Goal: Transaction & Acquisition: Purchase product/service

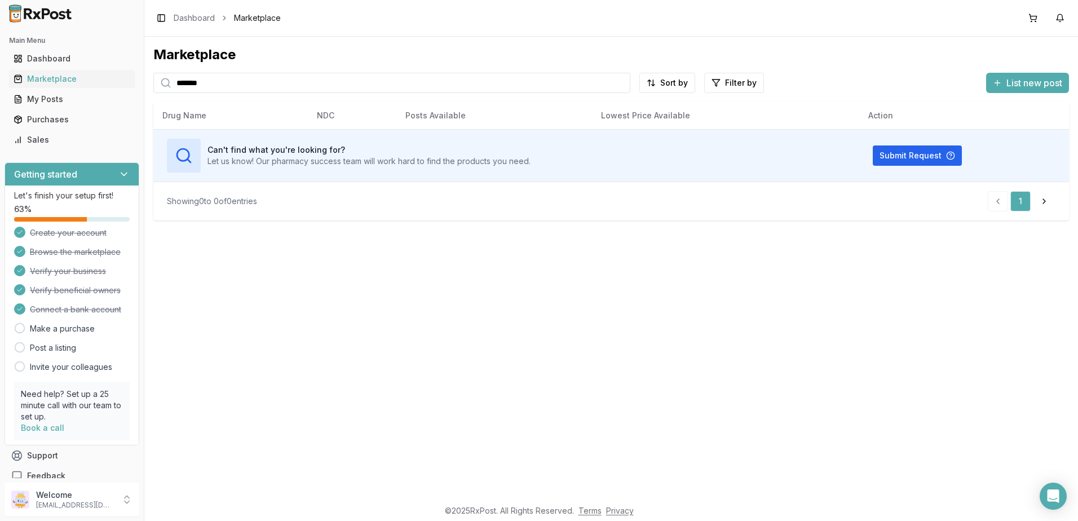
click at [265, 81] on input "*******" at bounding box center [391, 83] width 477 height 20
type input "******"
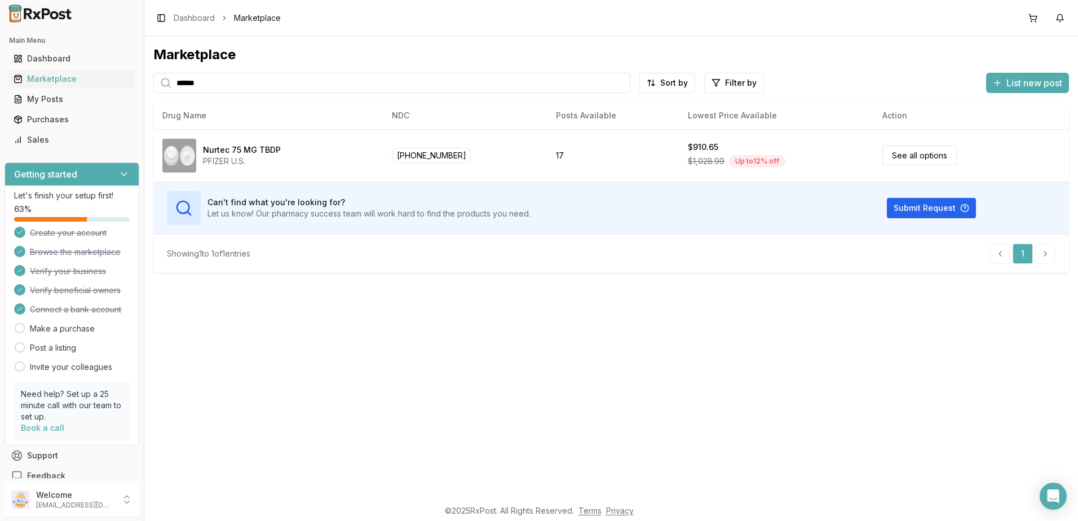
click at [919, 151] on link "See all options" at bounding box center [920, 156] width 74 height 20
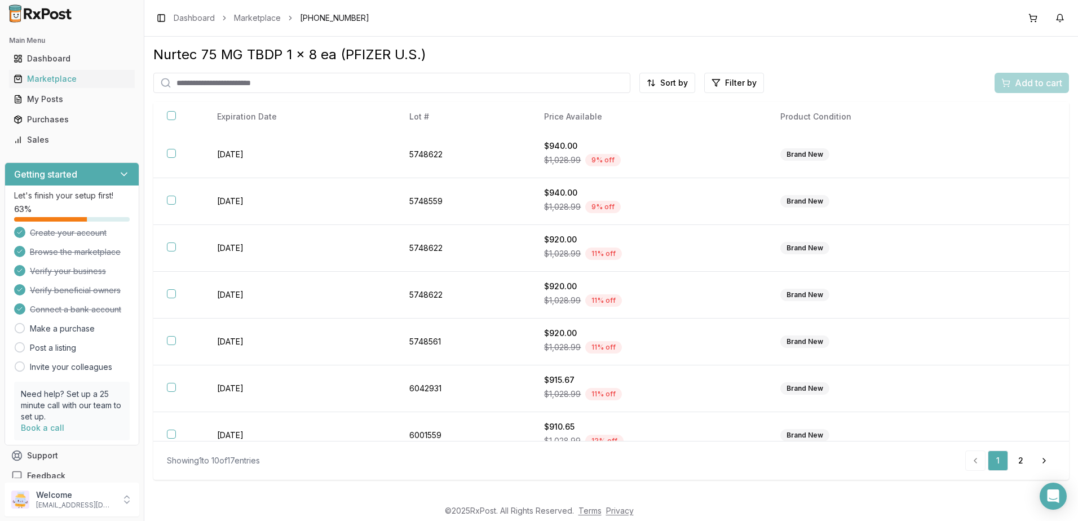
scroll to position [158, 0]
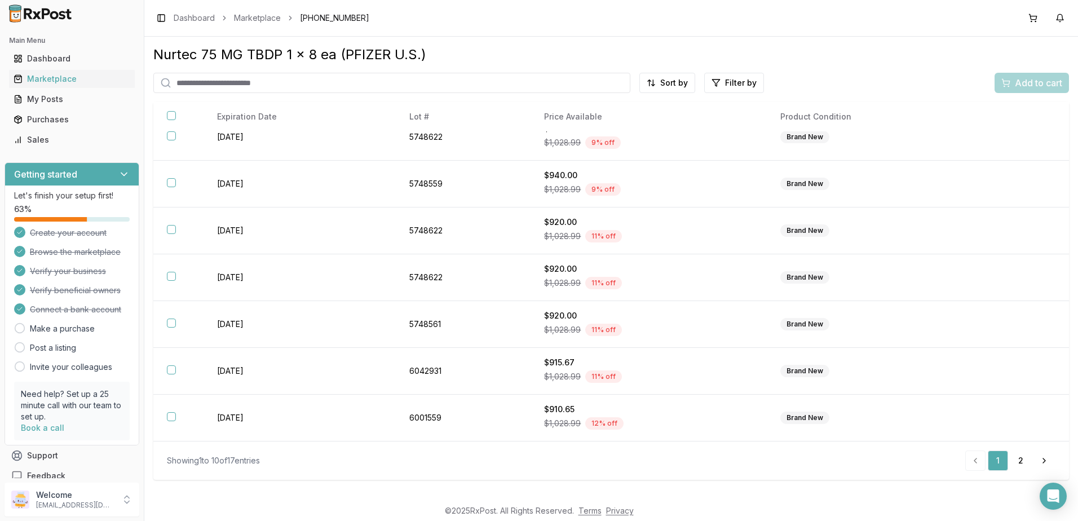
click at [710, 406] on div "$910.65" at bounding box center [648, 409] width 209 height 11
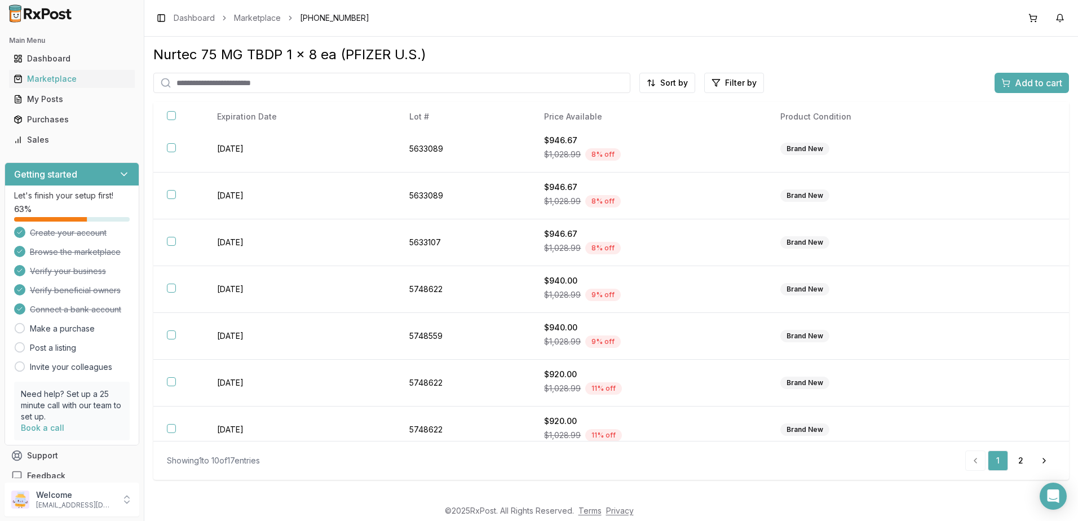
scroll to position [0, 0]
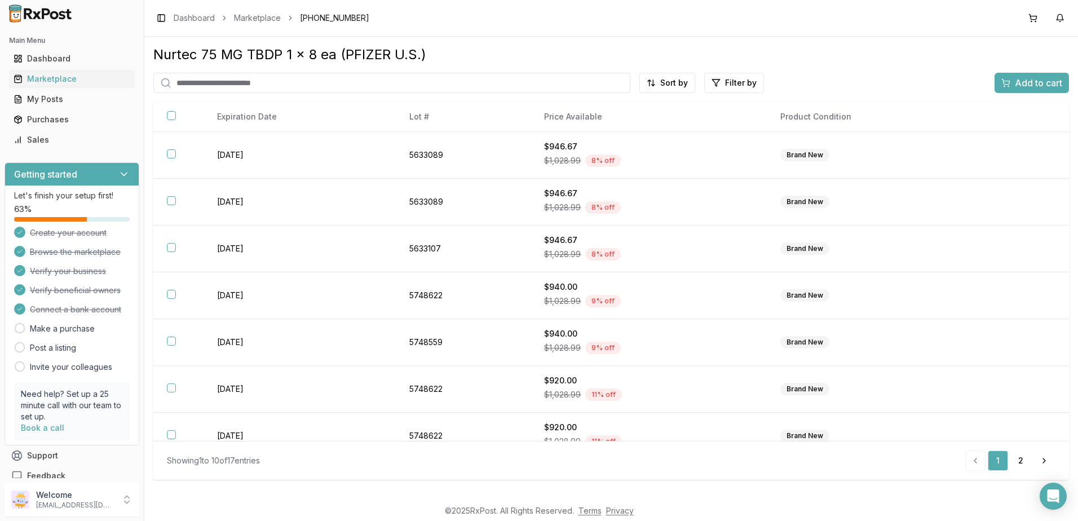
click at [557, 113] on th "Price Available" at bounding box center [649, 117] width 236 height 30
click at [575, 118] on th "Price Available" at bounding box center [649, 117] width 236 height 30
click at [661, 85] on html "Main Menu Dashboard Marketplace My Posts Purchases Sales Getting started Let's …" at bounding box center [539, 260] width 1078 height 521
drag, startPoint x: 637, startPoint y: 124, endPoint x: 373, endPoint y: 263, distance: 298.5
click at [637, 124] on div "Price (Low to High)" at bounding box center [640, 125] width 107 height 18
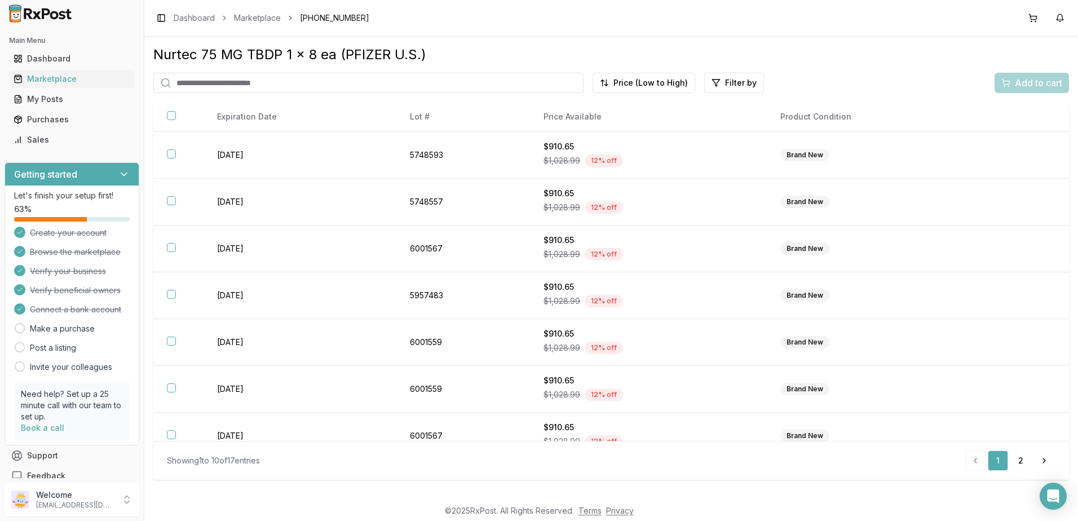
click at [173, 246] on button "button" at bounding box center [171, 247] width 9 height 9
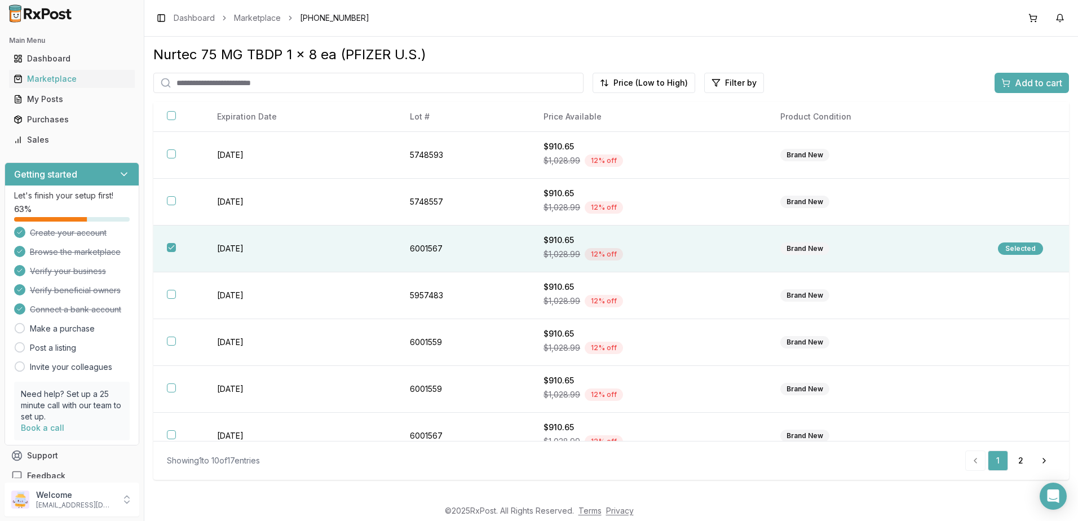
click at [1006, 248] on div "Selected" at bounding box center [1020, 249] width 45 height 12
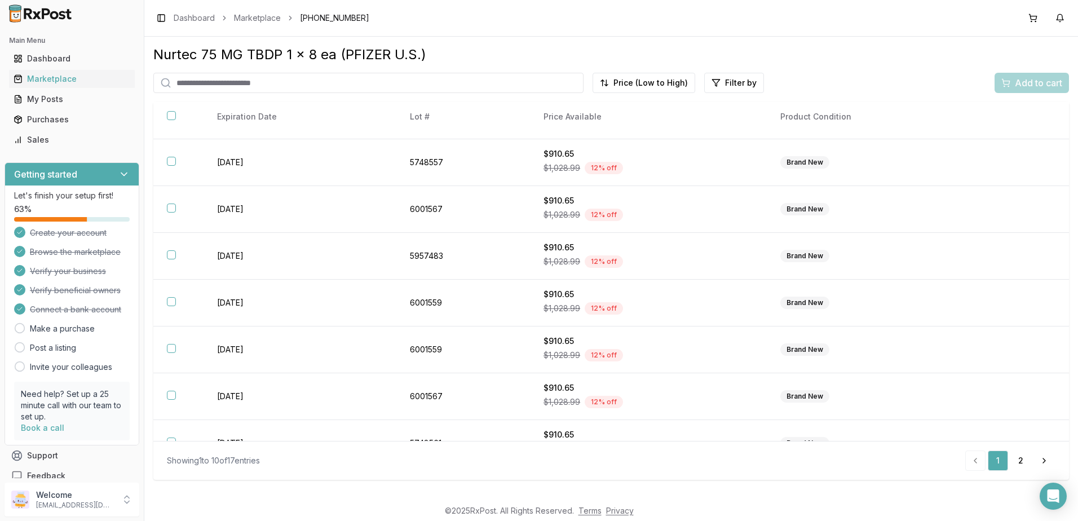
scroll to position [56, 0]
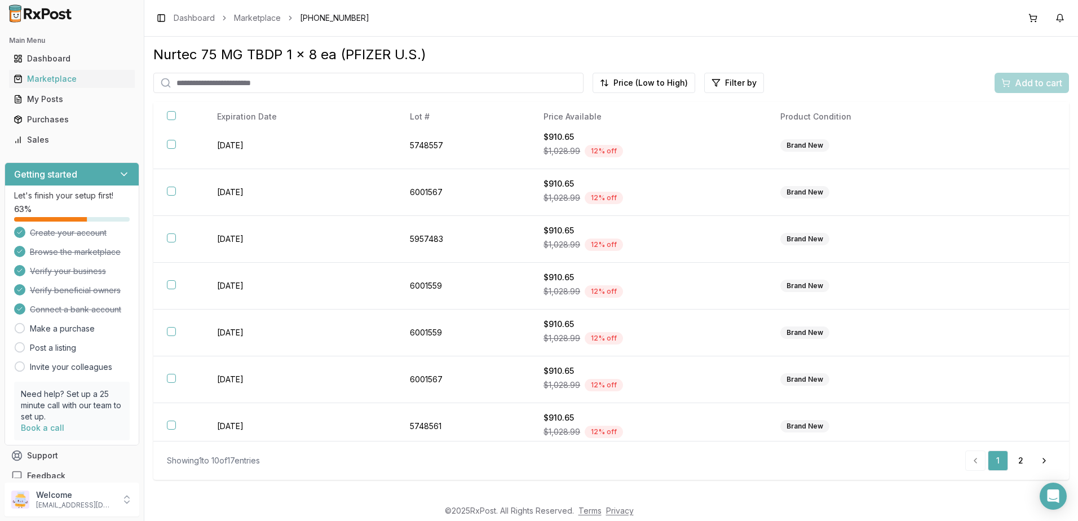
click at [1033, 86] on div "Add to cart" at bounding box center [1032, 83] width 74 height 20
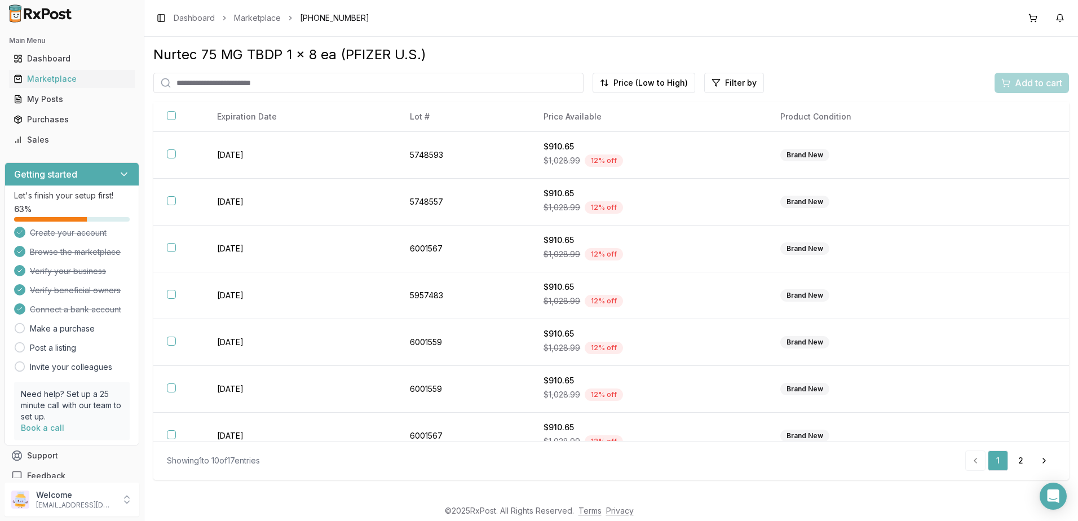
click at [171, 249] on button "button" at bounding box center [171, 247] width 9 height 9
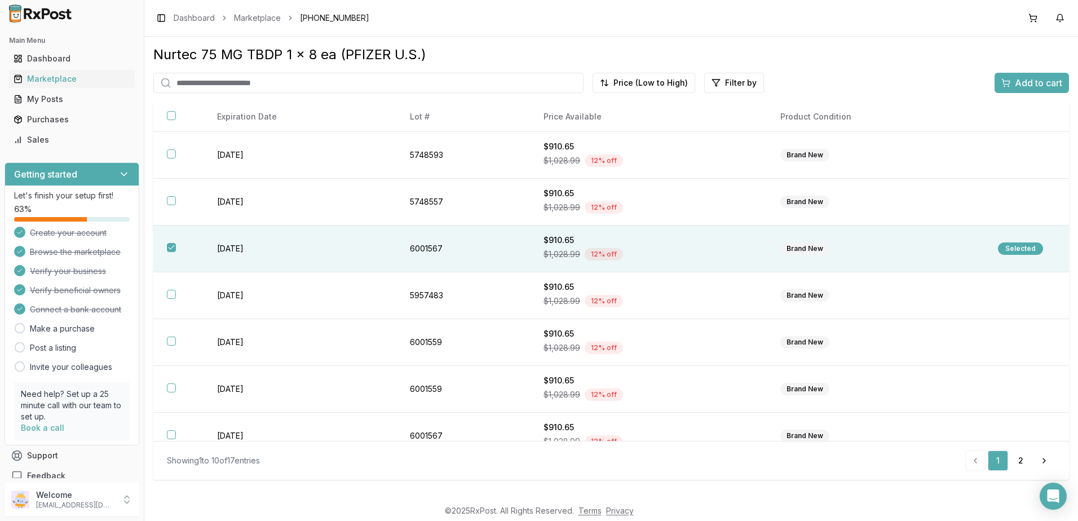
click at [1014, 83] on div "Add to cart" at bounding box center [1032, 83] width 61 height 14
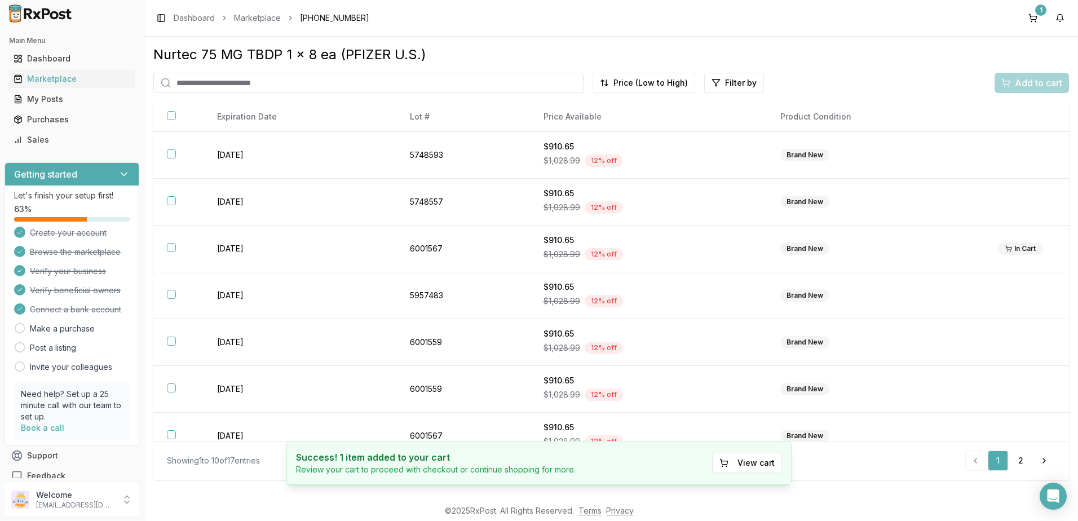
click at [1033, 13] on button "1" at bounding box center [1033, 18] width 18 height 18
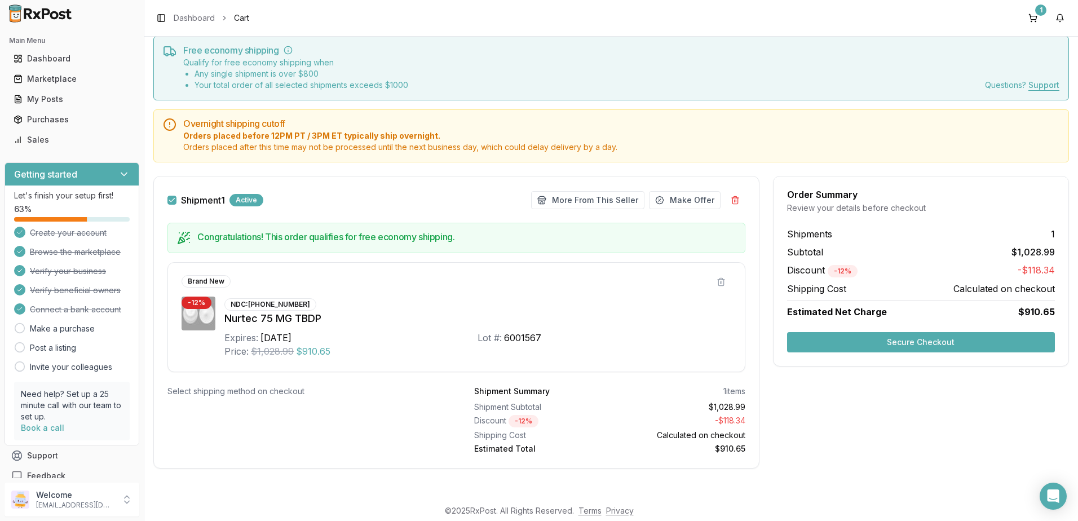
scroll to position [38, 0]
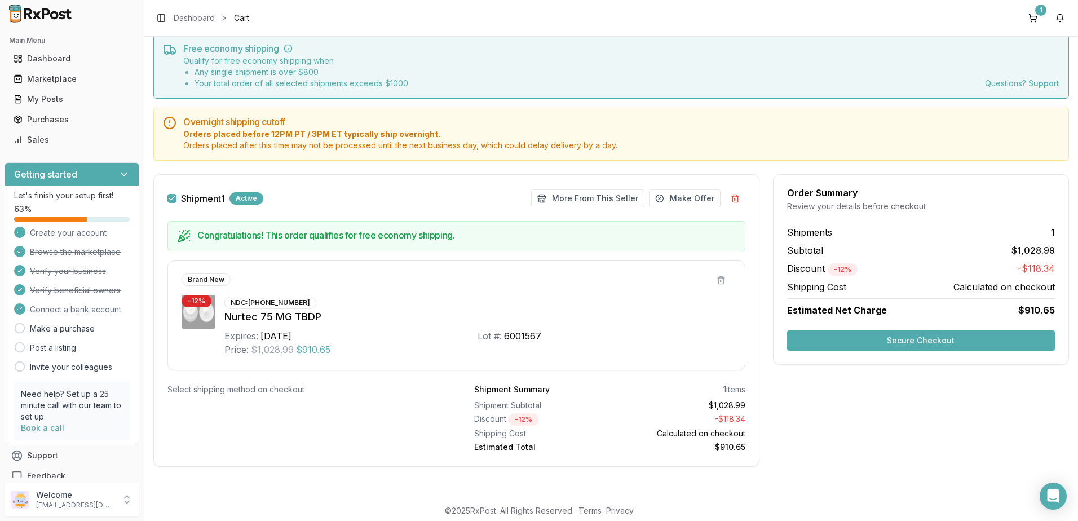
click at [686, 201] on button "Make Offer" at bounding box center [685, 199] width 72 height 18
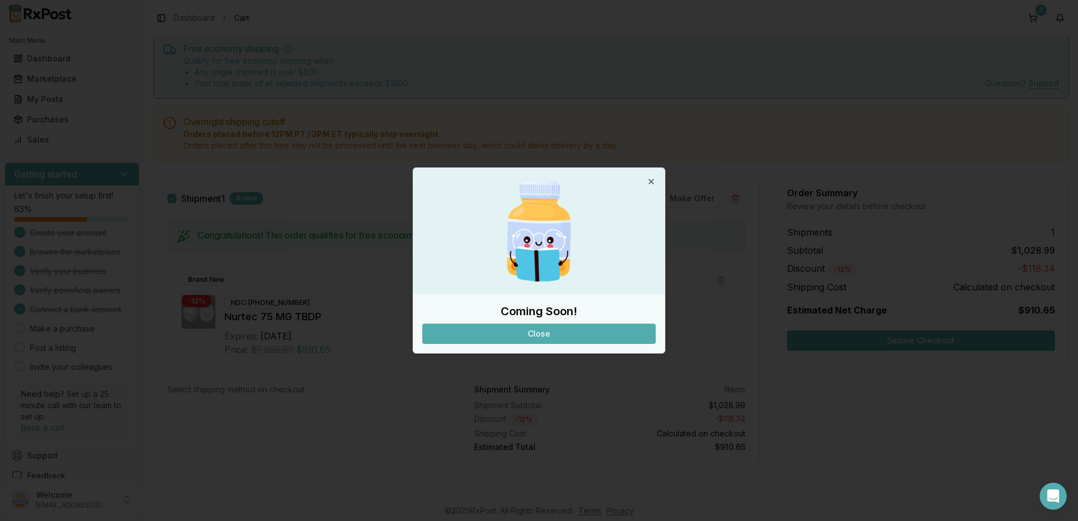
click at [567, 331] on button "Close" at bounding box center [539, 334] width 234 height 20
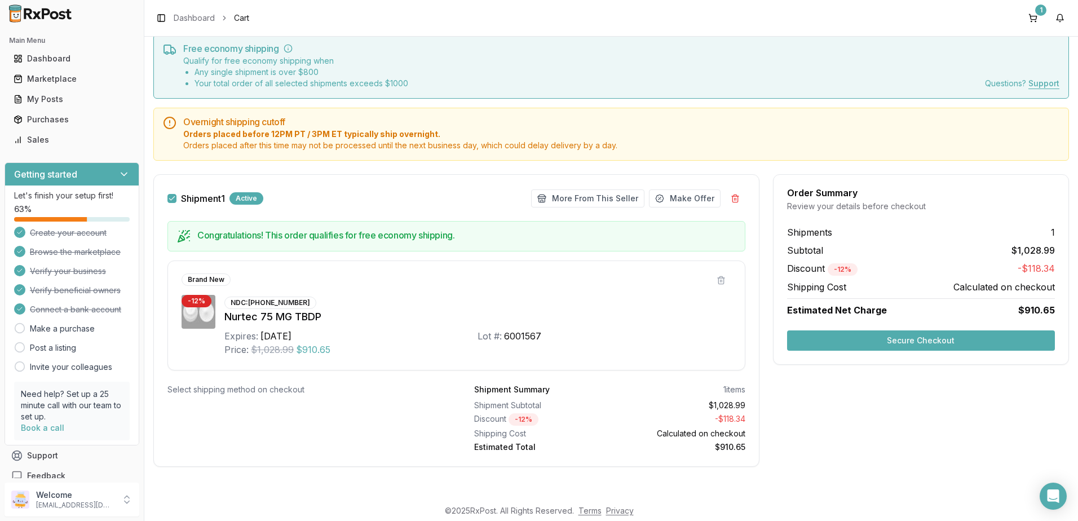
click at [567, 196] on button "More From This Seller" at bounding box center [587, 199] width 113 height 18
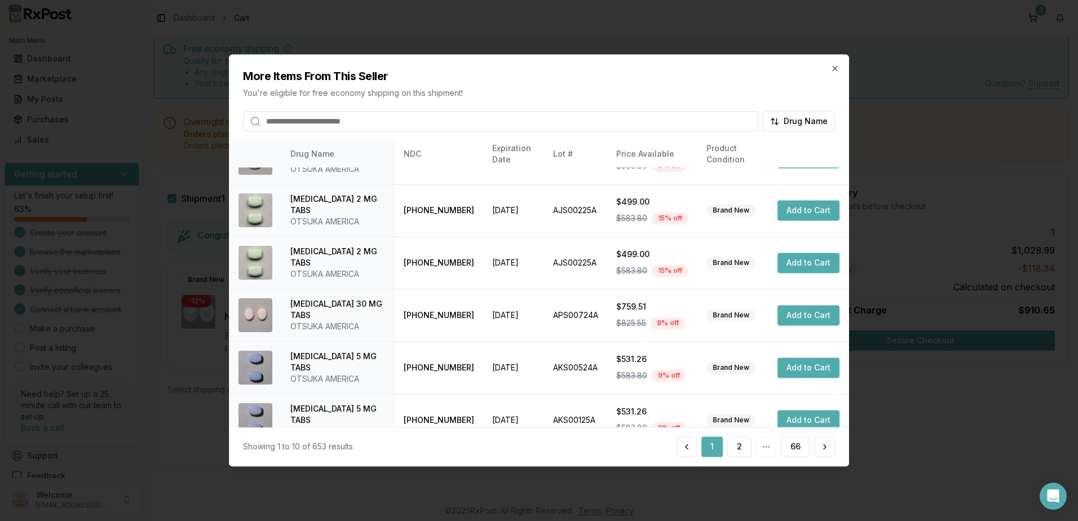
scroll to position [0, 0]
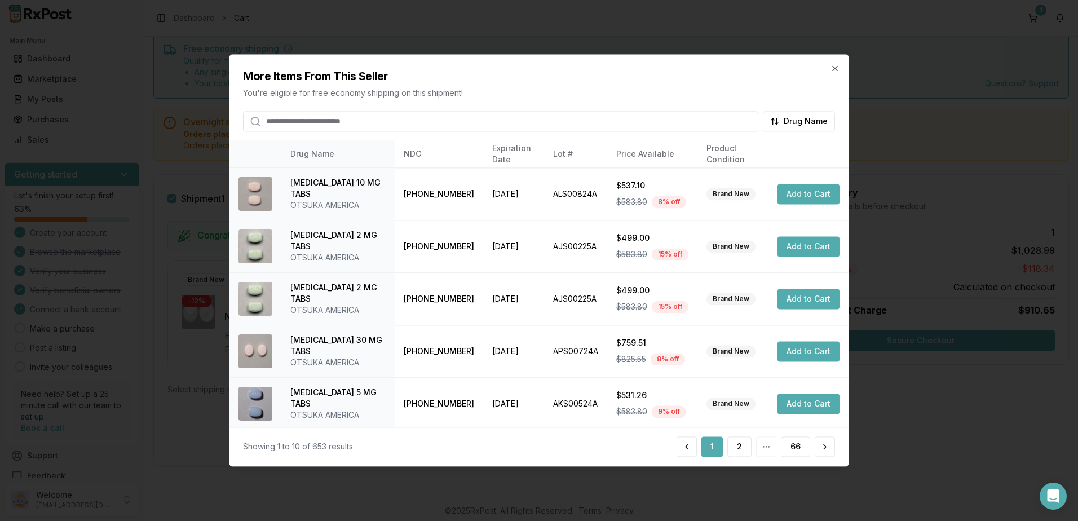
click at [738, 450] on button "2" at bounding box center [740, 447] width 24 height 20
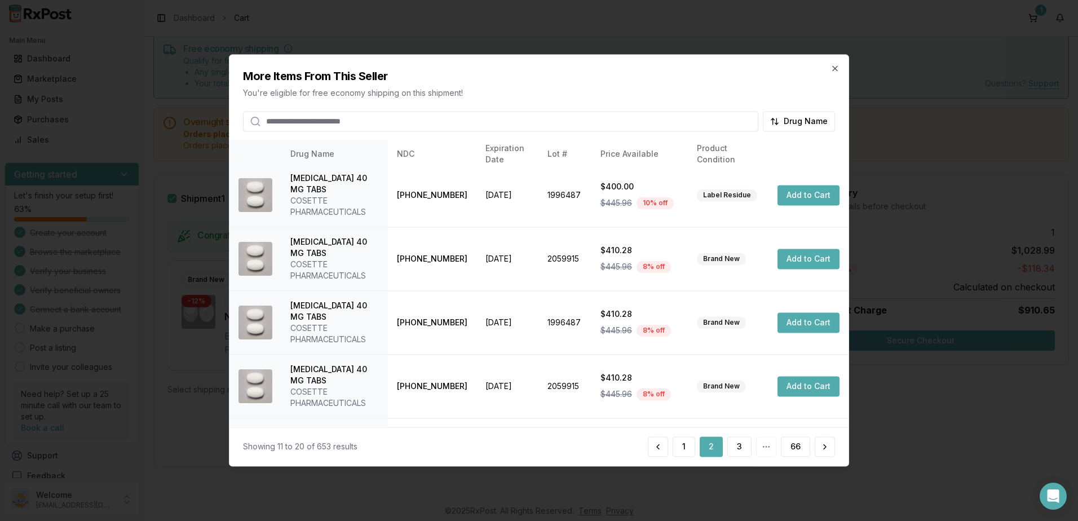
scroll to position [276, 0]
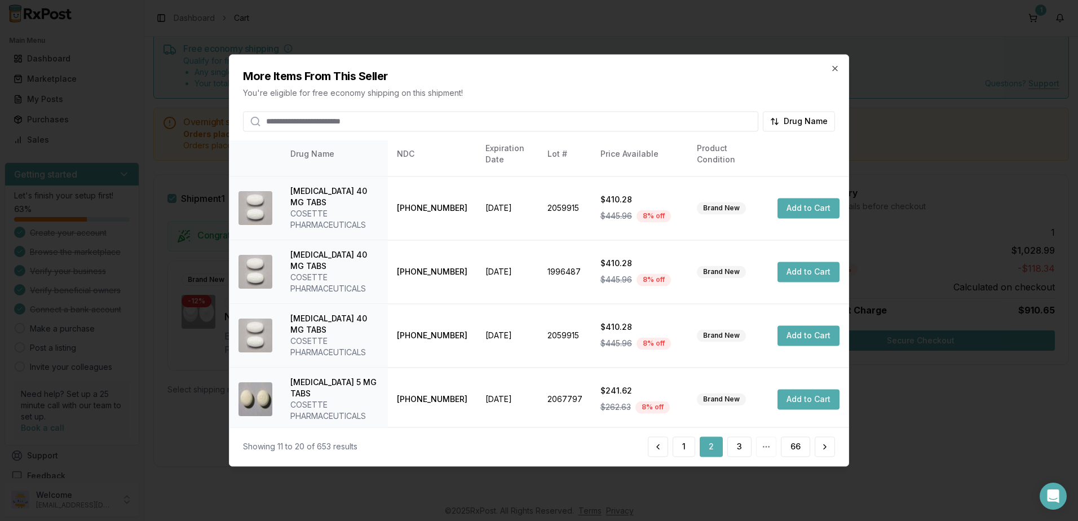
click at [729, 447] on button "3" at bounding box center [740, 447] width 24 height 20
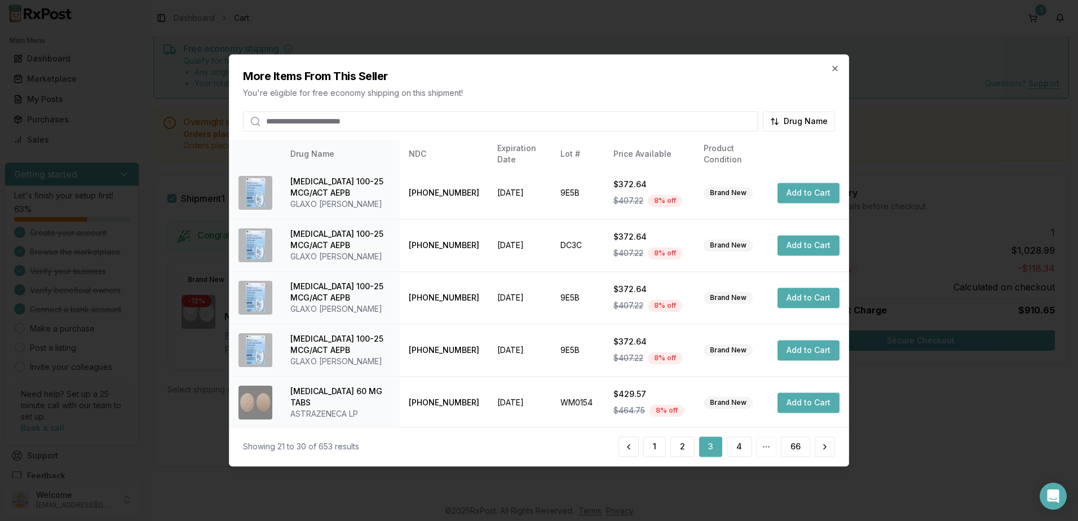
scroll to position [310, 0]
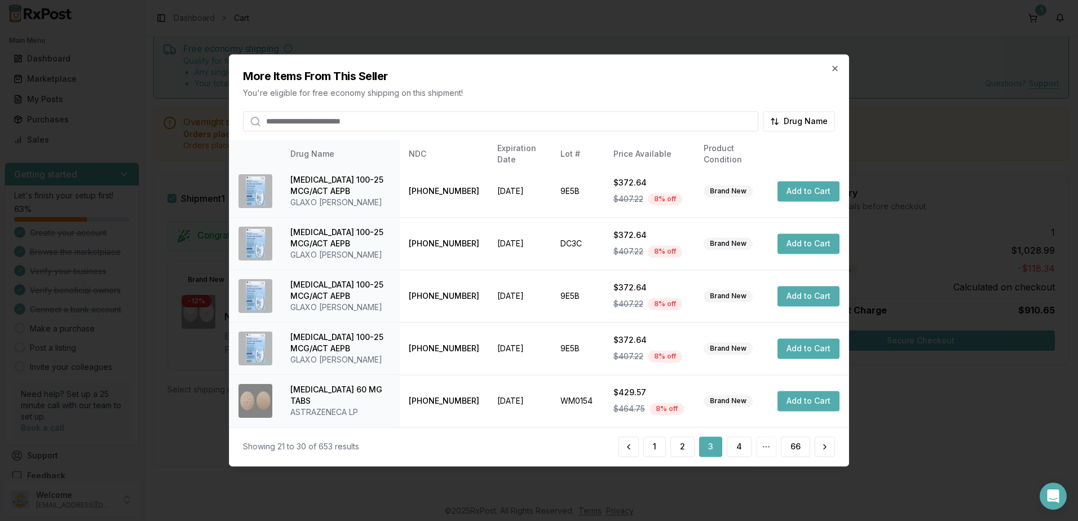
click at [743, 446] on button "4" at bounding box center [739, 447] width 25 height 20
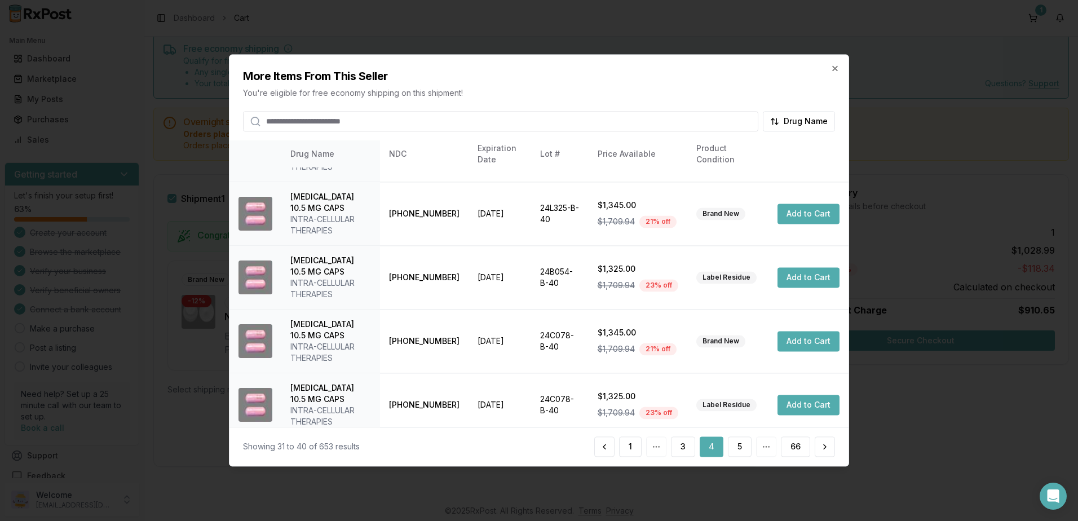
scroll to position [321, 0]
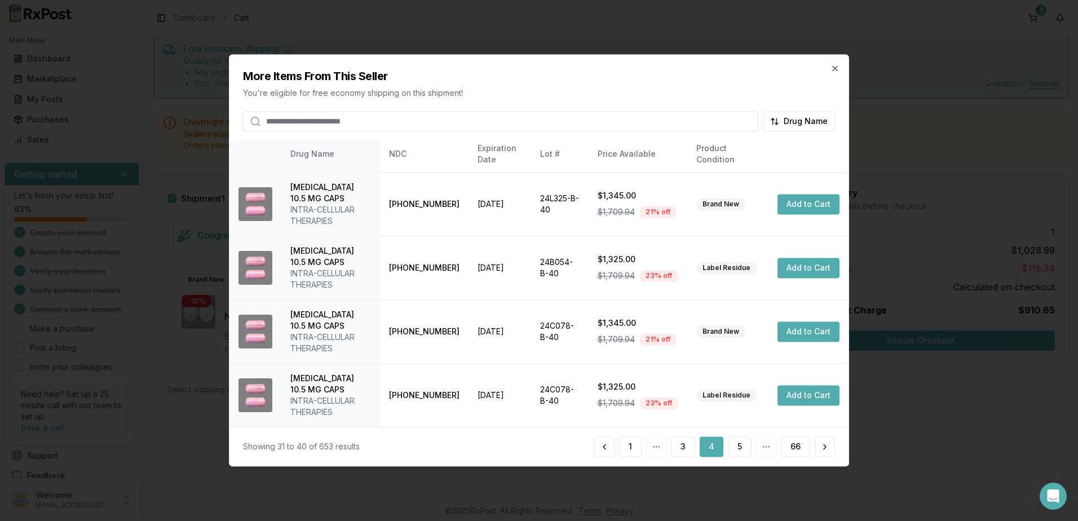
click at [737, 445] on button "5" at bounding box center [740, 447] width 24 height 20
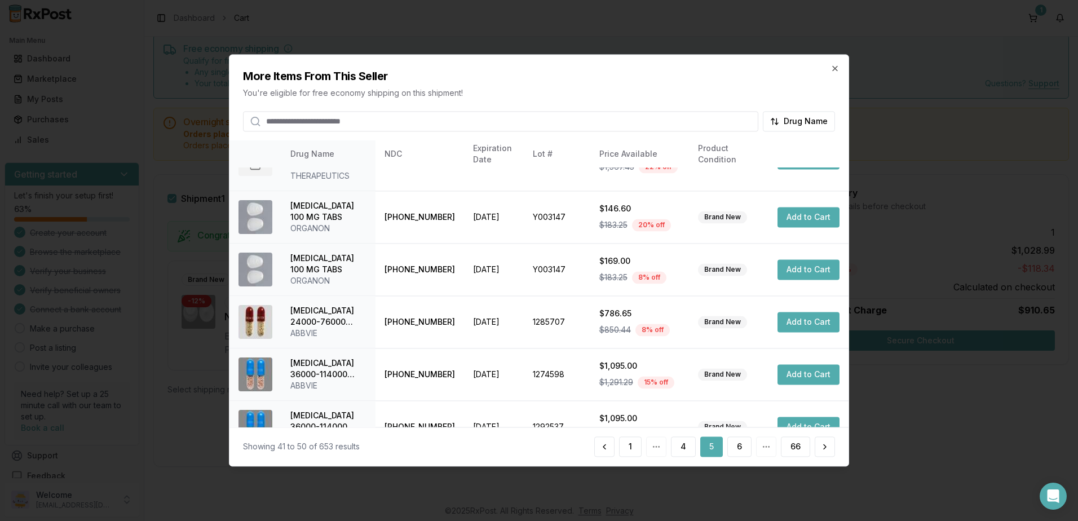
scroll to position [299, 0]
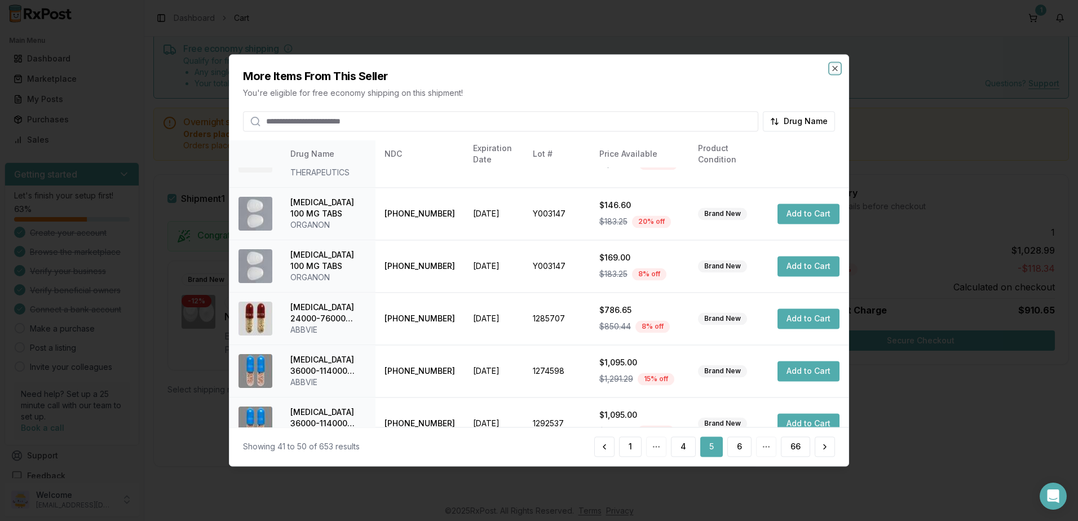
click at [833, 65] on icon "button" at bounding box center [835, 68] width 9 height 9
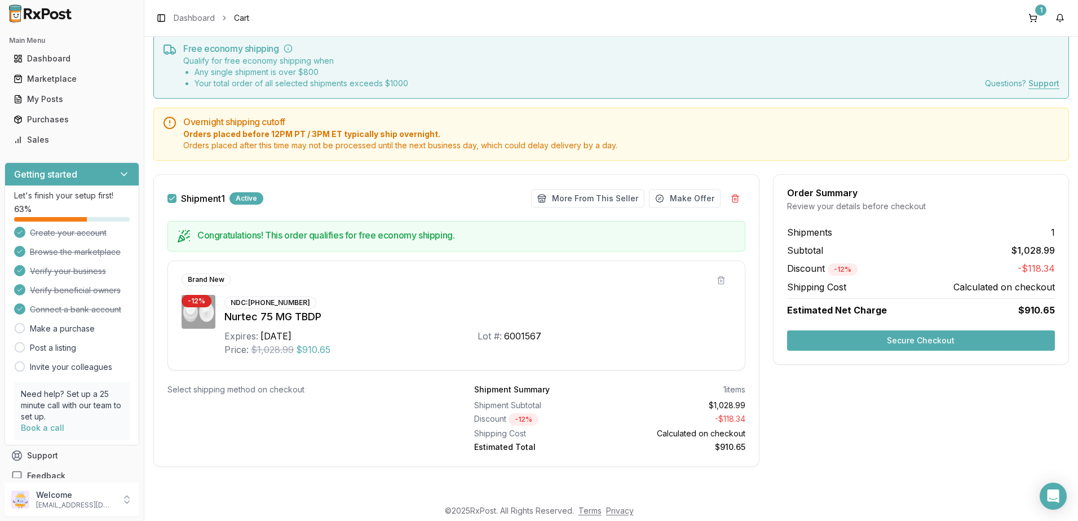
click at [606, 194] on button "More From This Seller" at bounding box center [587, 199] width 113 height 18
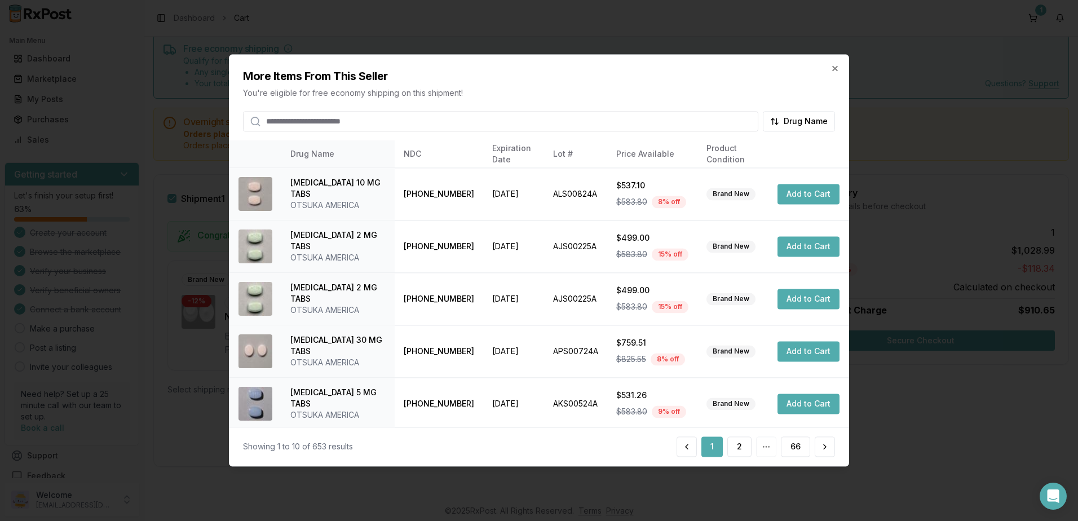
click at [821, 448] on button at bounding box center [825, 447] width 20 height 20
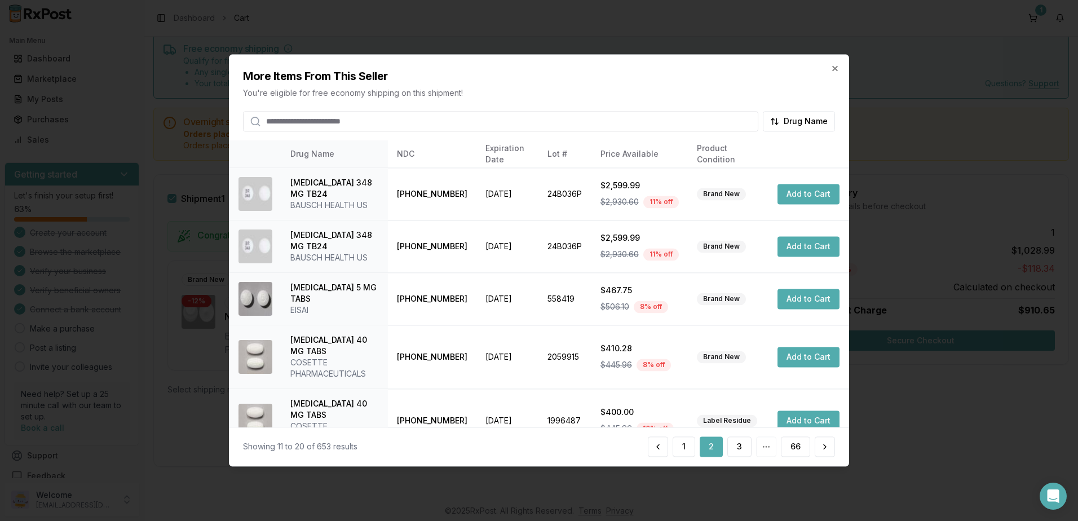
click at [821, 448] on button at bounding box center [825, 447] width 20 height 20
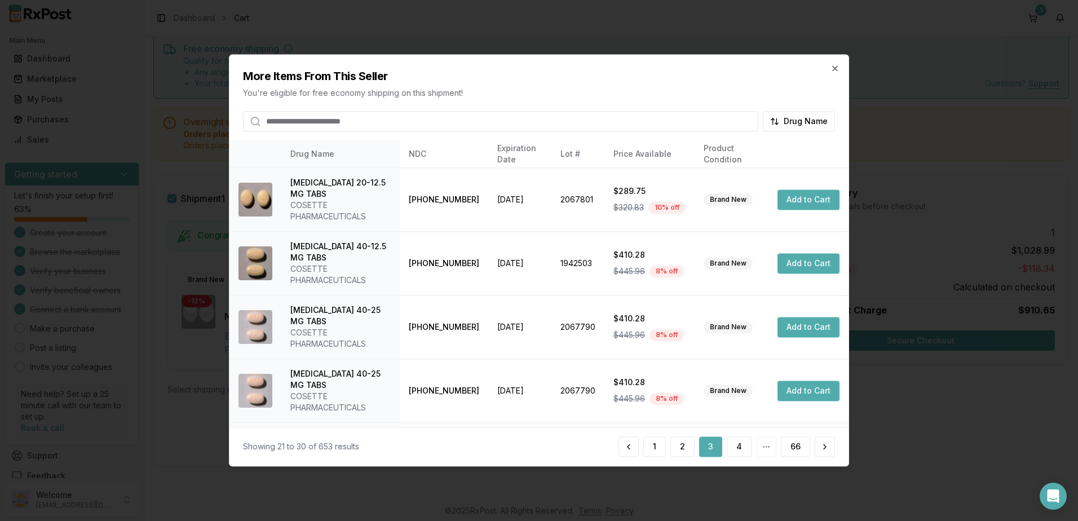
click at [821, 448] on button at bounding box center [825, 447] width 20 height 20
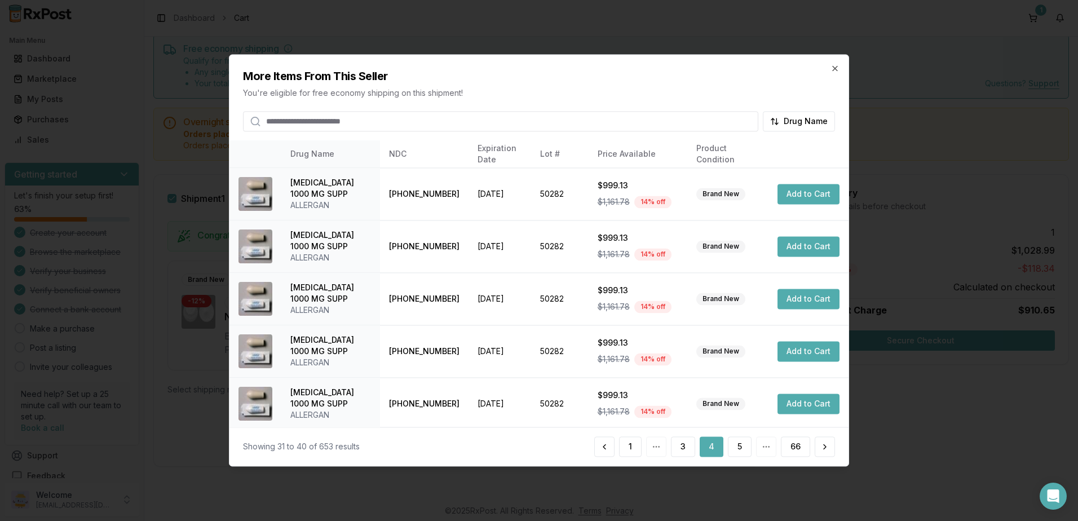
click at [821, 448] on button at bounding box center [825, 447] width 20 height 20
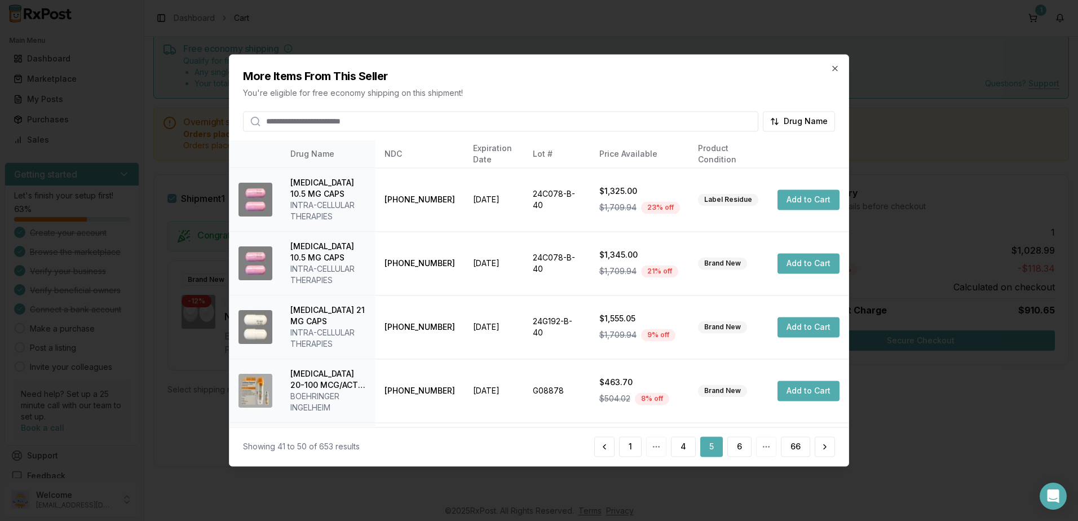
click at [394, 112] on input "search" at bounding box center [501, 121] width 516 height 20
type input "******"
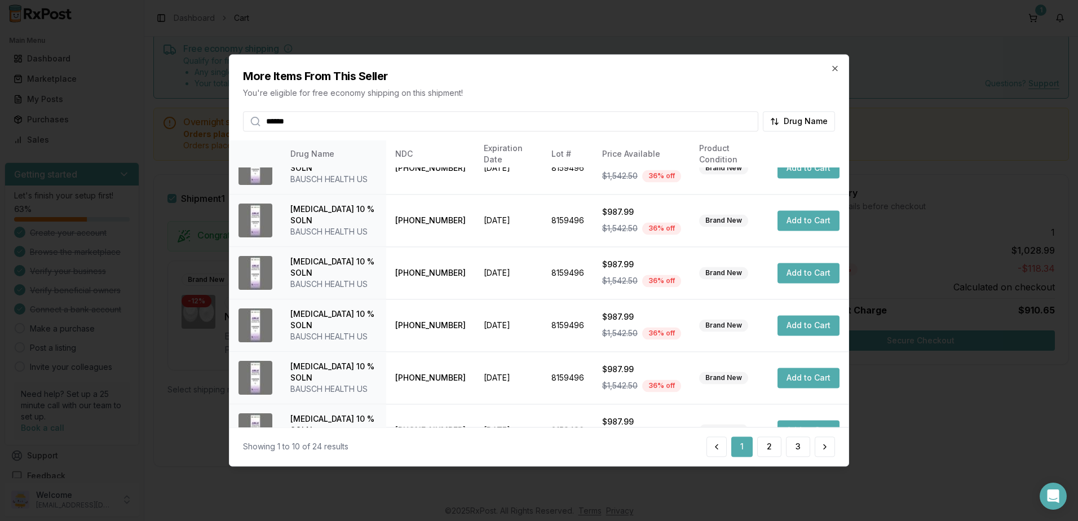
scroll to position [0, 0]
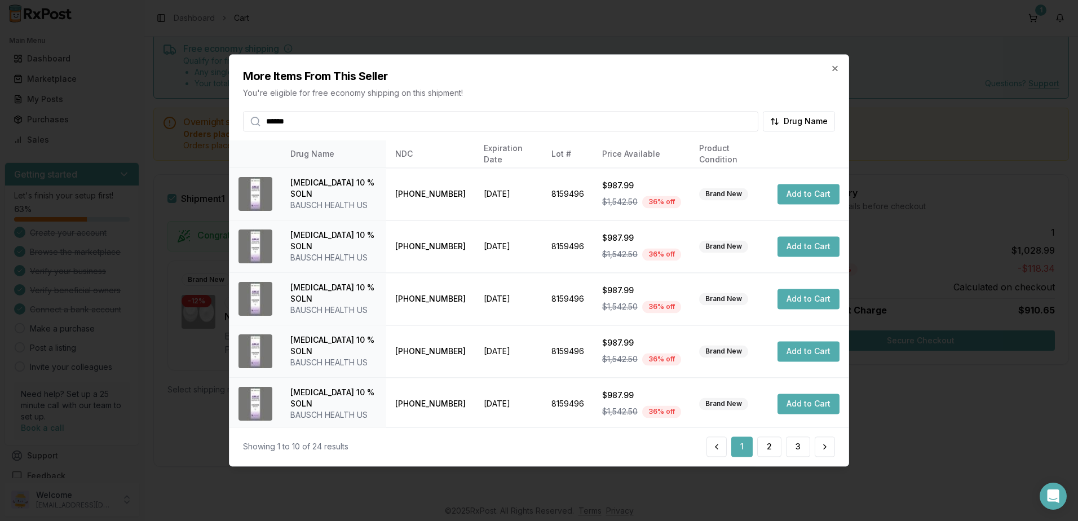
click at [831, 75] on h2 "More Items From This Seller" at bounding box center [539, 76] width 592 height 16
click at [834, 67] on icon "button" at bounding box center [835, 68] width 5 height 5
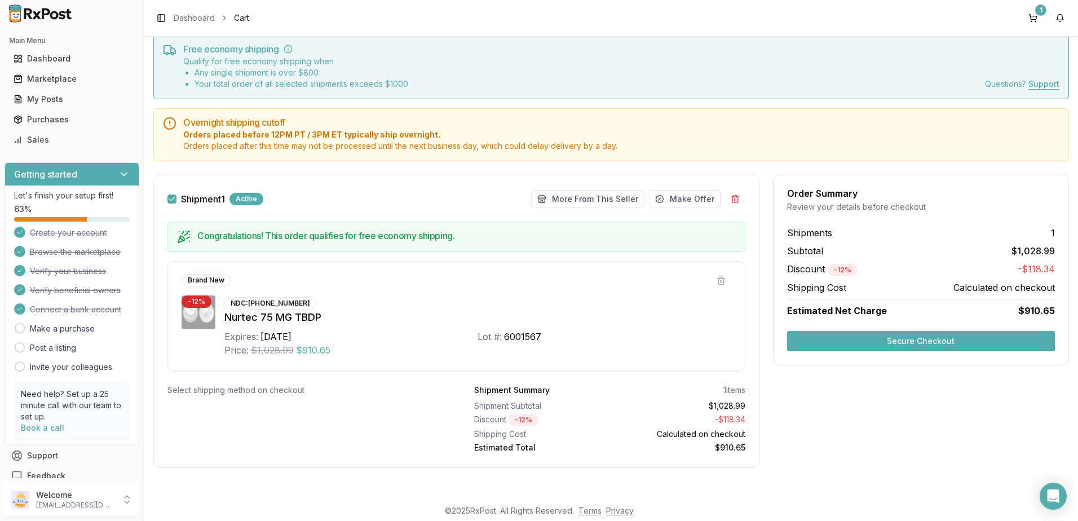
scroll to position [38, 0]
click at [918, 336] on button "Secure Checkout" at bounding box center [921, 341] width 268 height 20
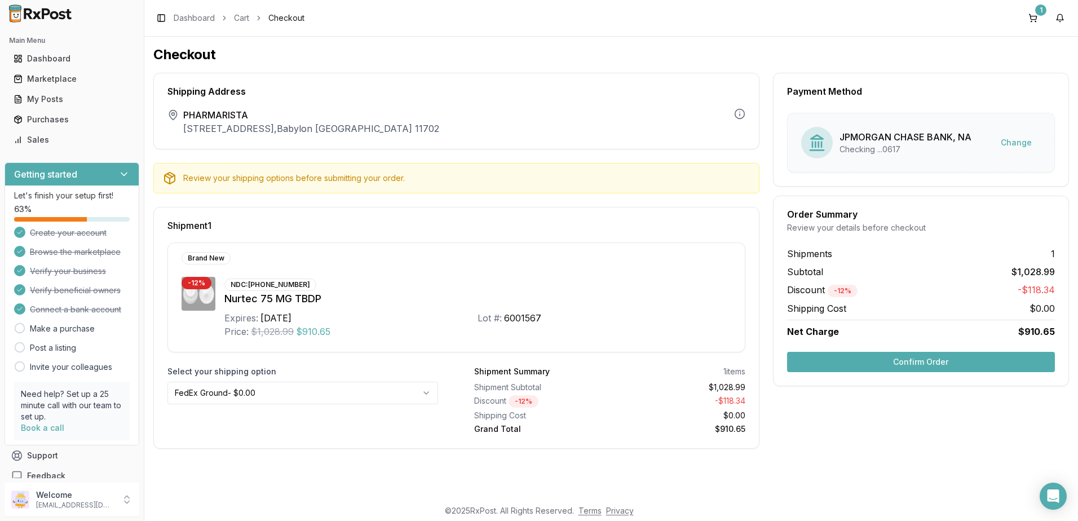
click at [415, 394] on html "Main Menu Dashboard Marketplace My Posts Purchases Sales Getting started Let's …" at bounding box center [539, 260] width 1078 height 521
click at [473, 340] on html "Main Menu Dashboard Marketplace My Posts Purchases Sales Getting started Let's …" at bounding box center [539, 260] width 1078 height 521
click at [913, 361] on button "Confirm Order" at bounding box center [921, 362] width 268 height 20
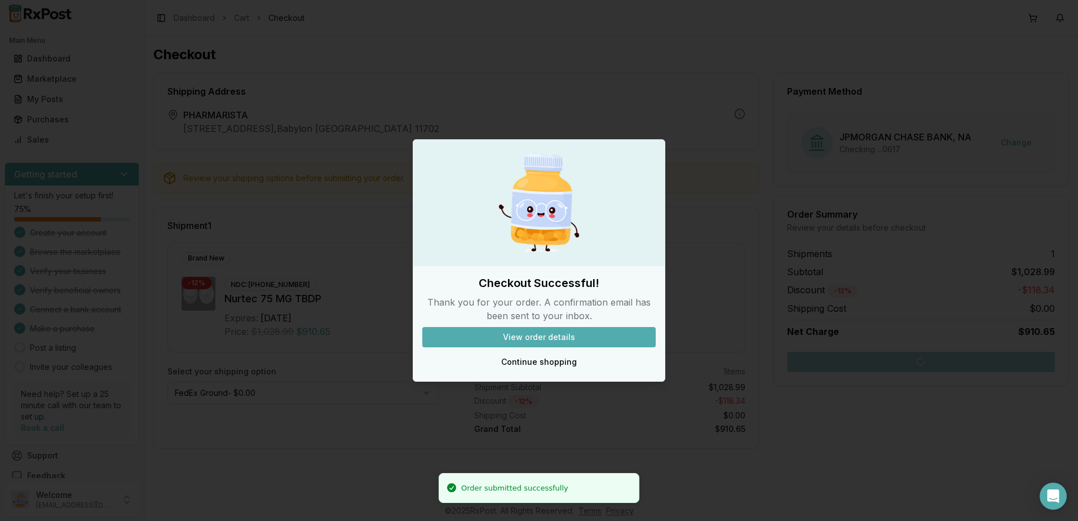
click at [541, 336] on button "View order details" at bounding box center [539, 337] width 234 height 20
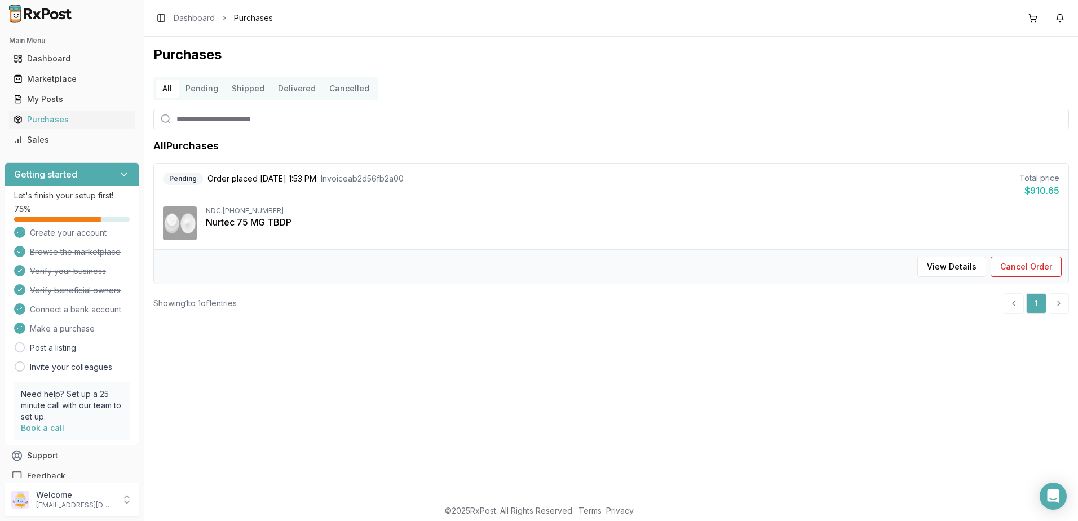
click at [944, 263] on button "View Details" at bounding box center [952, 267] width 69 height 20
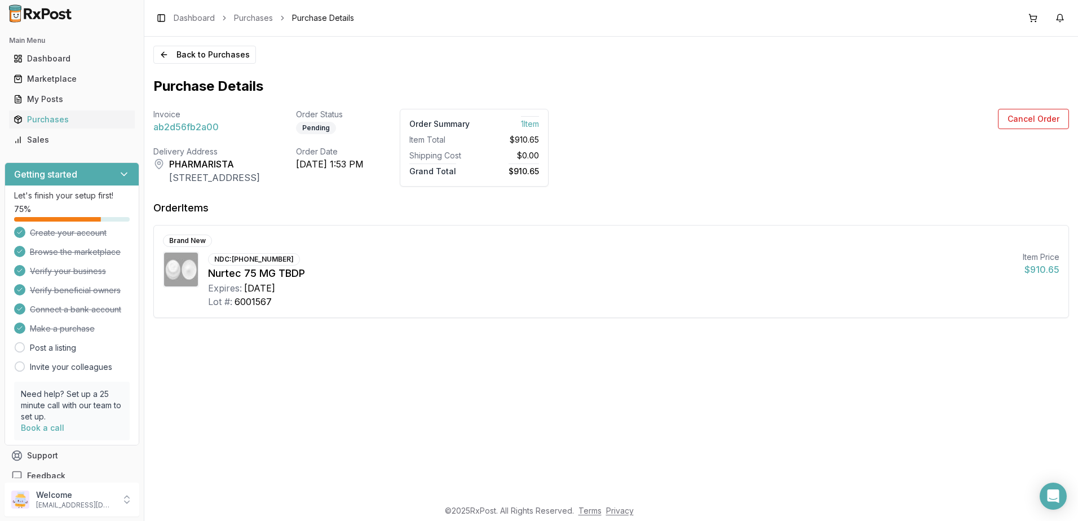
click at [790, 264] on div "NDC: 72618-3000-02 Nurtec 75 MG TBDP Expires: 2028-06-30 Lot #: 6001567" at bounding box center [611, 280] width 806 height 57
click at [202, 126] on span "ab2d56fb2a00" at bounding box center [185, 127] width 65 height 14
click at [321, 15] on span "Purchase Details" at bounding box center [323, 17] width 62 height 11
click at [248, 17] on link "Purchases" at bounding box center [253, 17] width 39 height 11
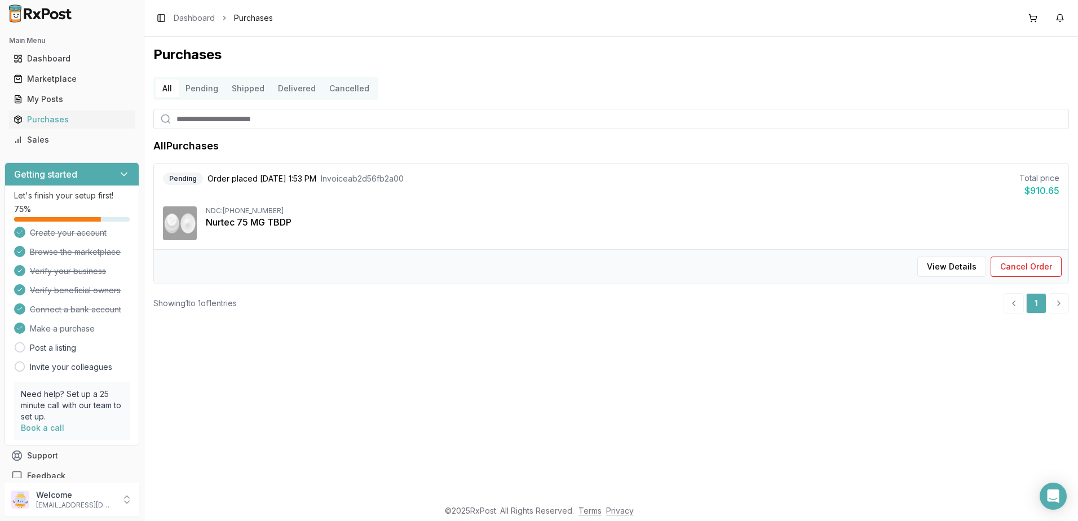
click at [521, 261] on div "View Details Cancel Order" at bounding box center [611, 266] width 915 height 34
click at [967, 267] on button "View Details" at bounding box center [952, 267] width 69 height 20
